Goal: Use online tool/utility: Utilize a website feature to perform a specific function

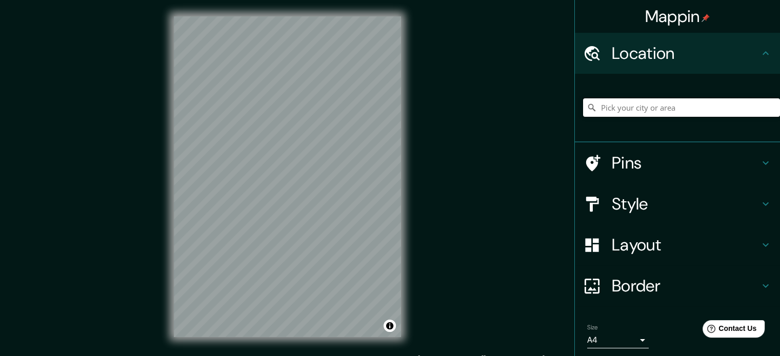
click at [726, 105] on input "Pick your city or area" at bounding box center [681, 107] width 197 height 18
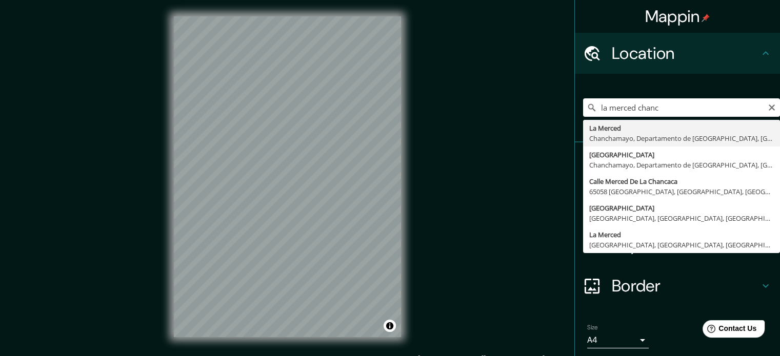
type input "La Merced, [GEOGRAPHIC_DATA], [GEOGRAPHIC_DATA], [GEOGRAPHIC_DATA]"
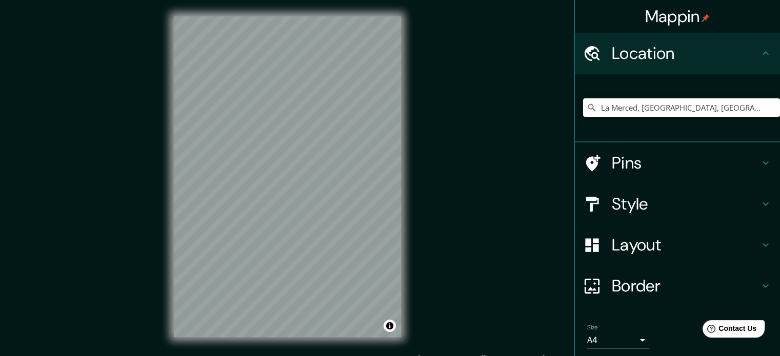
click at [710, 243] on h4 "Layout" at bounding box center [686, 245] width 148 height 21
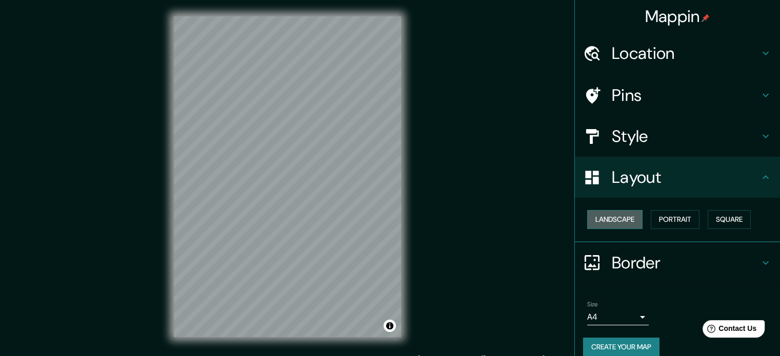
click at [619, 216] on button "Landscape" at bounding box center [614, 219] width 55 height 19
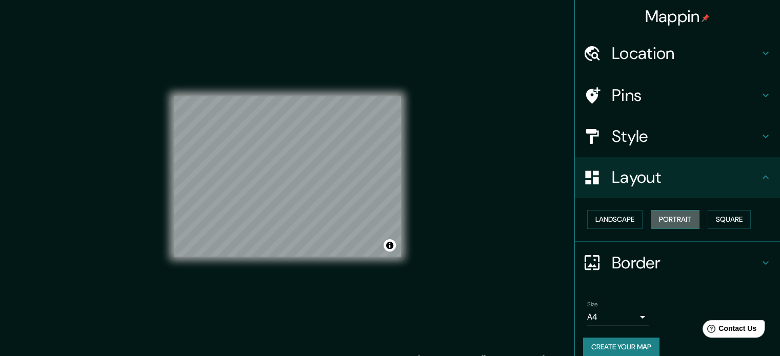
click at [659, 213] on button "Portrait" at bounding box center [675, 219] width 49 height 19
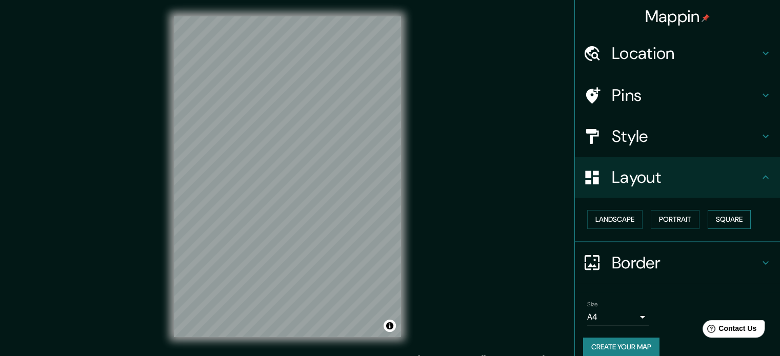
click at [725, 214] on button "Square" at bounding box center [729, 219] width 43 height 19
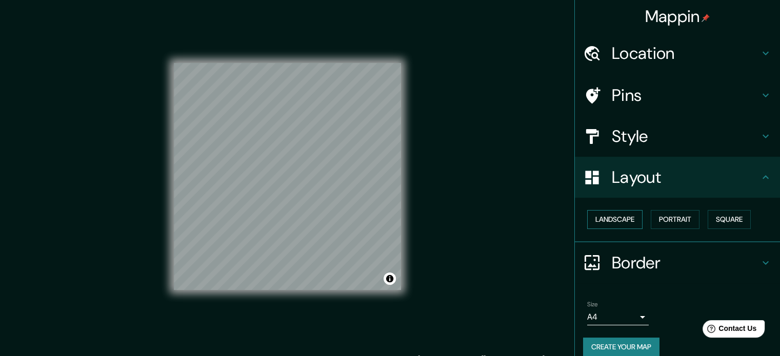
click at [615, 223] on button "Landscape" at bounding box center [614, 219] width 55 height 19
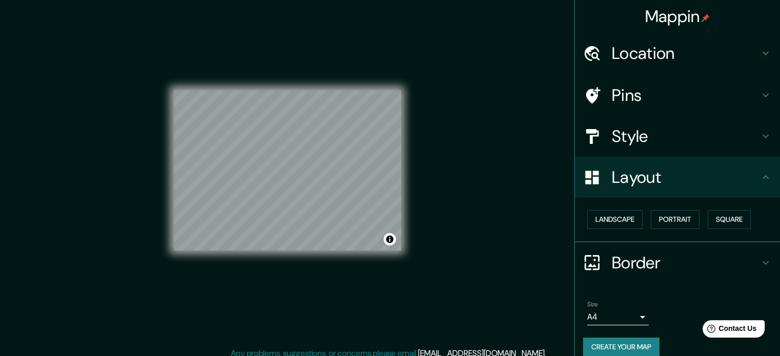
scroll to position [10, 0]
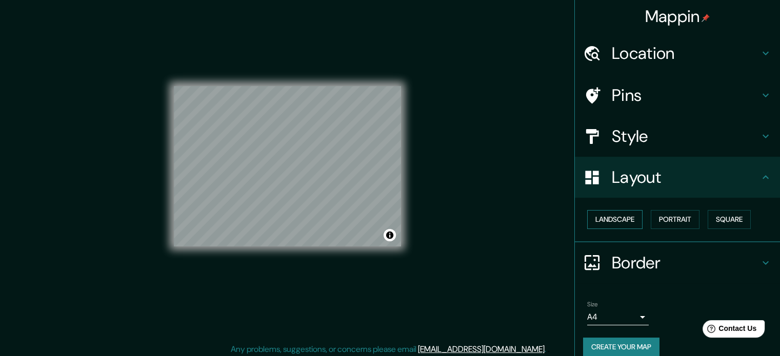
click at [605, 221] on button "Landscape" at bounding box center [614, 219] width 55 height 19
click at [651, 219] on button "Portrait" at bounding box center [675, 219] width 49 height 19
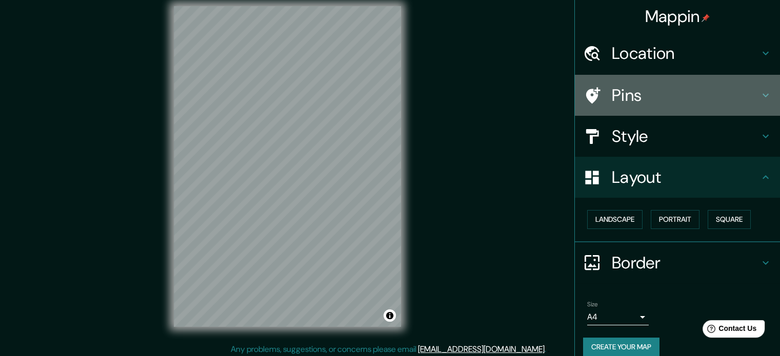
click at [673, 100] on h4 "Pins" at bounding box center [686, 95] width 148 height 21
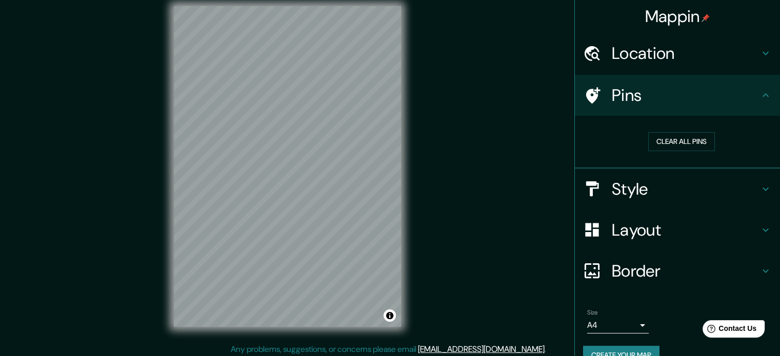
click at [656, 177] on div "Style" at bounding box center [677, 189] width 205 height 41
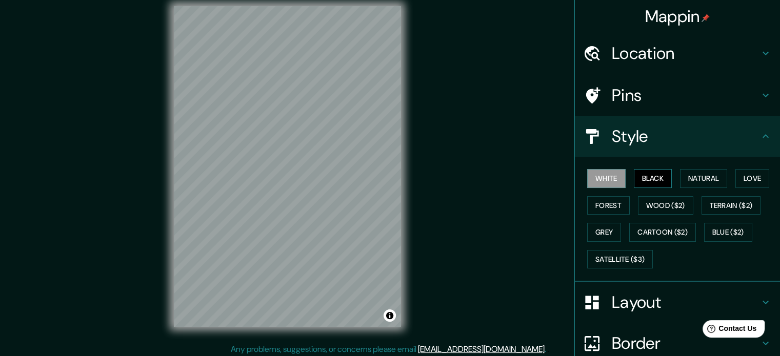
click at [652, 182] on button "Black" at bounding box center [653, 178] width 38 height 19
click at [691, 170] on button "Natural" at bounding box center [703, 178] width 47 height 19
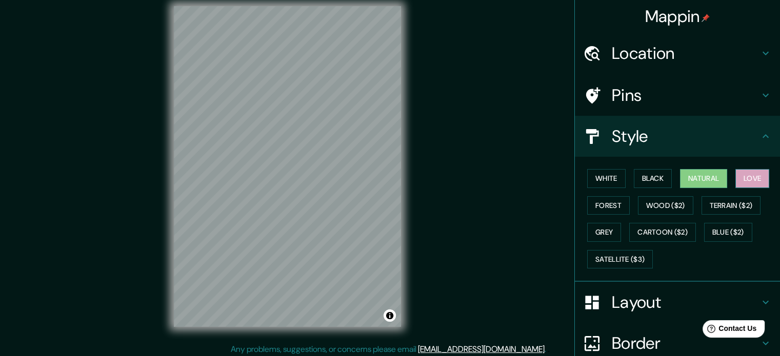
click at [750, 183] on button "Love" at bounding box center [753, 178] width 34 height 19
click at [583, 201] on div "White Black Natural Love Forest Wood ($2) Terrain ($2) Grey Cartoon ($2) Blue (…" at bounding box center [681, 219] width 197 height 108
click at [587, 202] on button "Forest" at bounding box center [608, 205] width 43 height 19
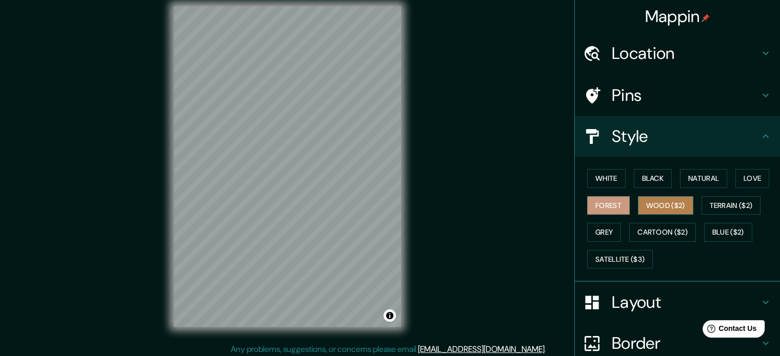
click at [638, 202] on button "Wood ($2)" at bounding box center [665, 205] width 55 height 19
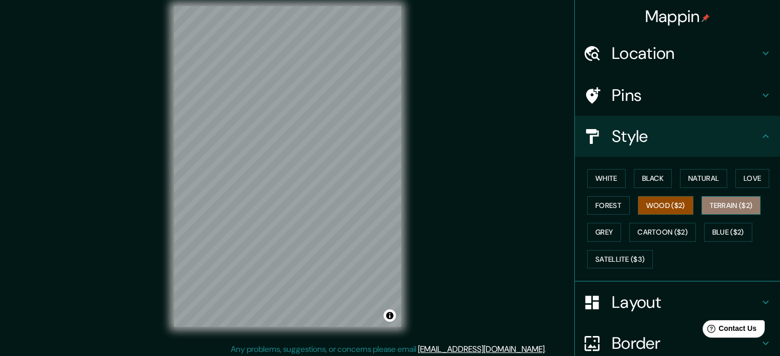
click at [718, 207] on button "Terrain ($2)" at bounding box center [731, 205] width 59 height 19
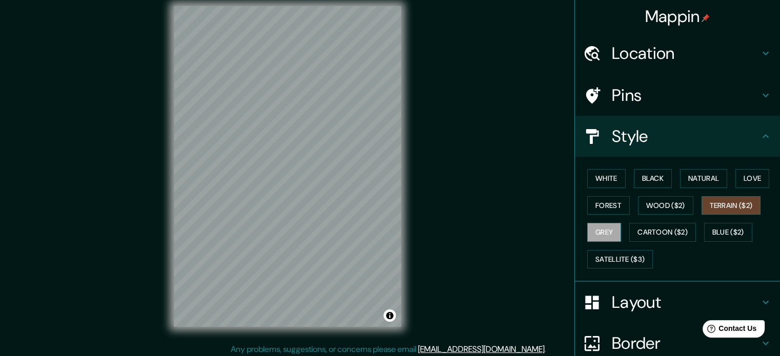
click at [599, 235] on button "Grey" at bounding box center [604, 232] width 34 height 19
click at [630, 233] on button "Cartoon ($2)" at bounding box center [662, 232] width 67 height 19
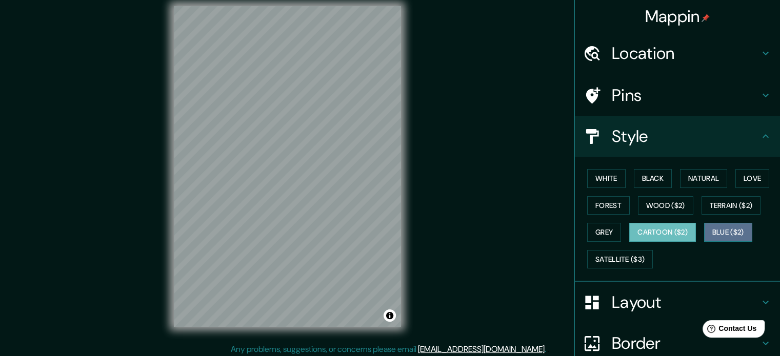
click at [724, 228] on button "Blue ($2)" at bounding box center [728, 232] width 48 height 19
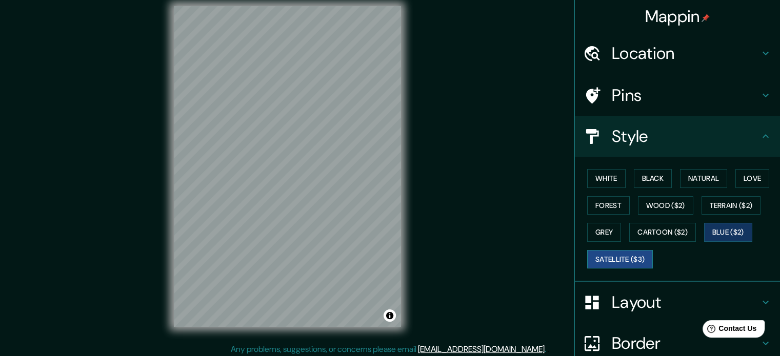
click at [632, 254] on button "Satellite ($3)" at bounding box center [620, 259] width 66 height 19
click at [611, 173] on button "White" at bounding box center [606, 178] width 38 height 19
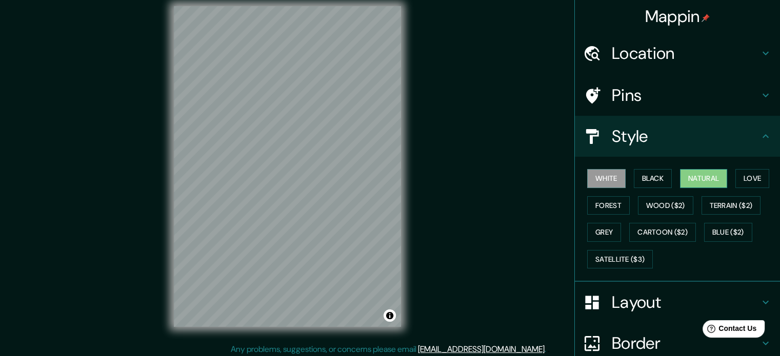
click at [699, 174] on button "Natural" at bounding box center [703, 178] width 47 height 19
